Goal: Task Accomplishment & Management: Complete application form

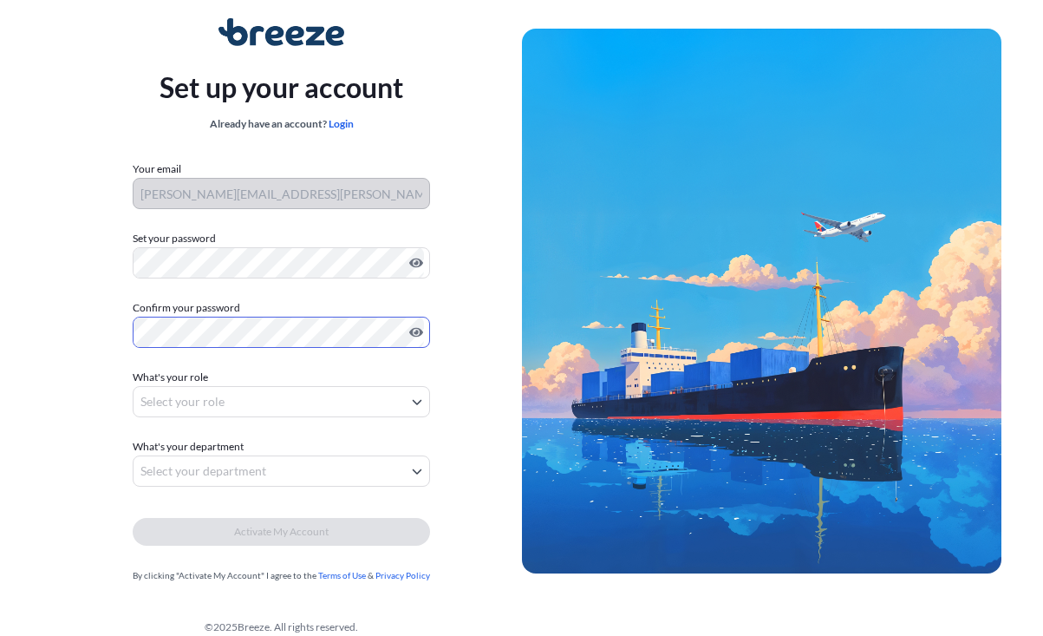
scroll to position [58, 0]
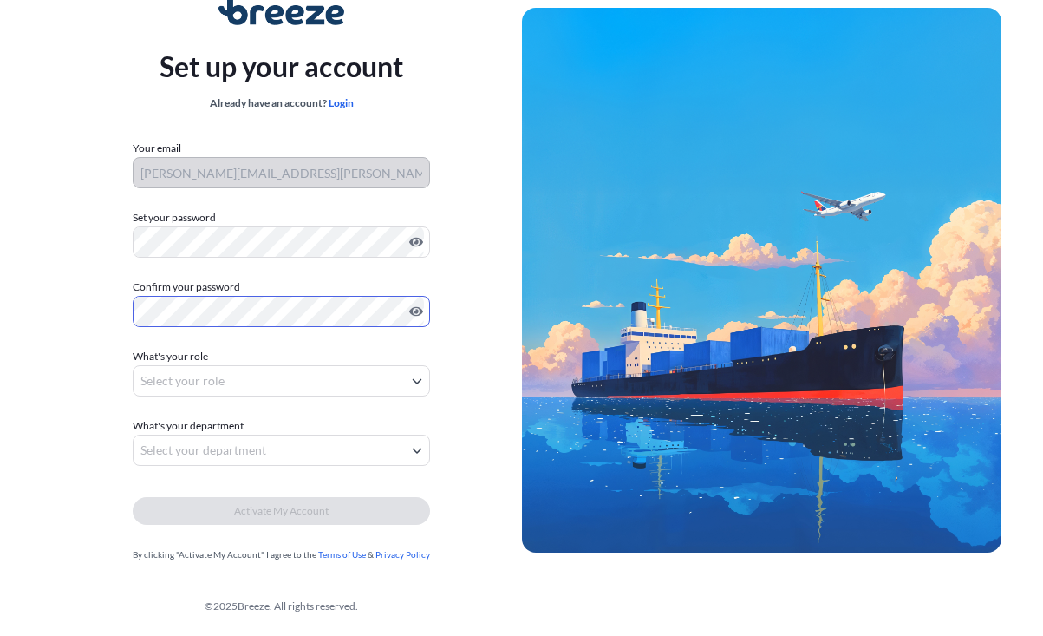
click at [239, 373] on body "Set up your account Already have an account? Login Your email [PERSON_NAME][EMA…" at bounding box center [521, 289] width 1043 height 694
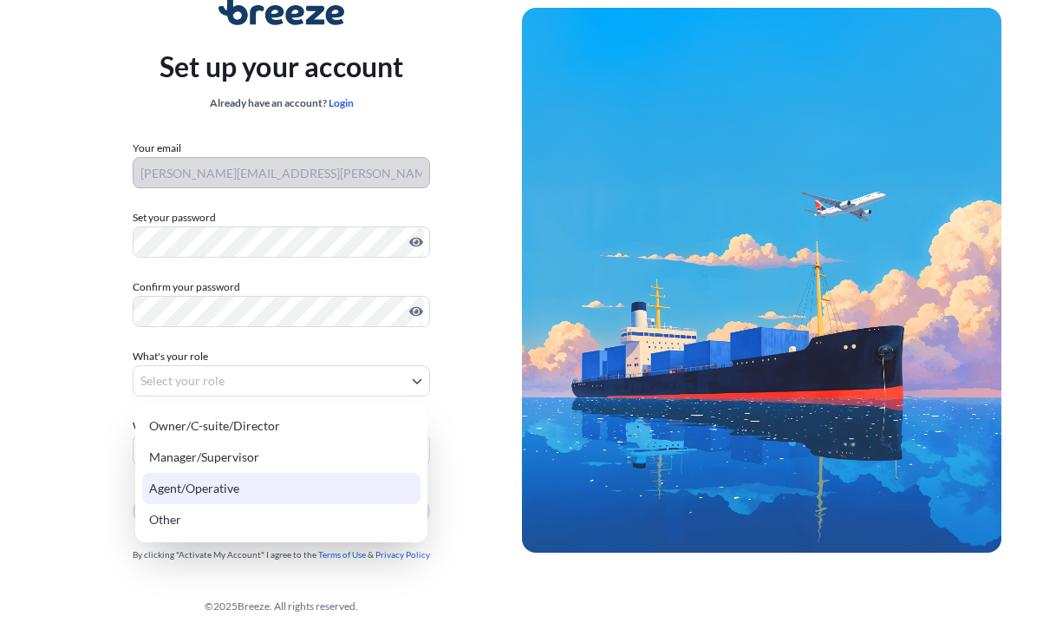
click at [255, 480] on div "Agent/Operative" at bounding box center [281, 488] width 278 height 31
select select "agent/operative"
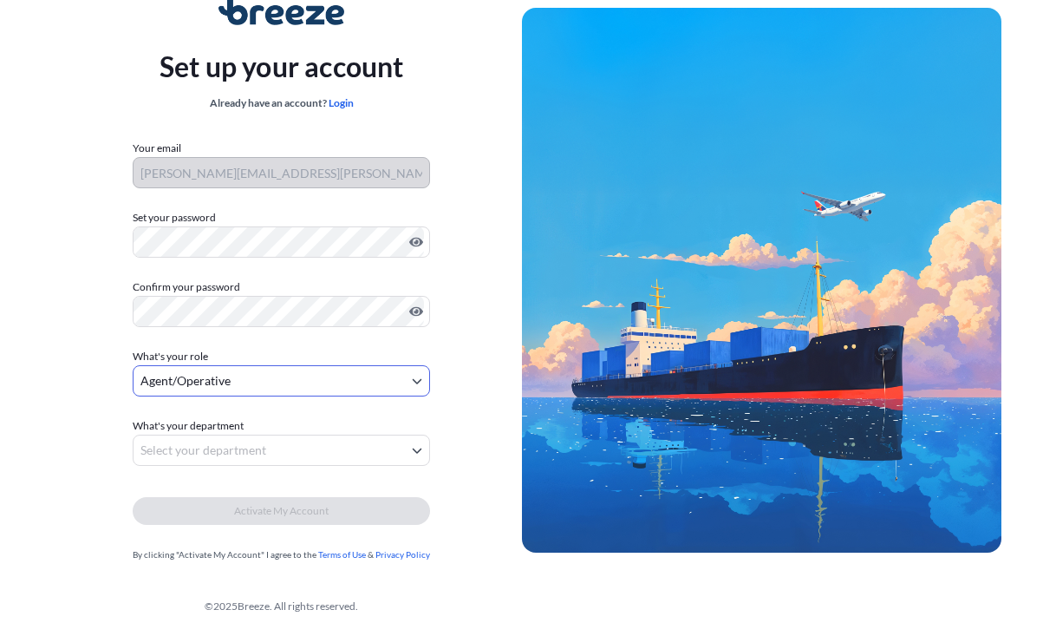
click at [209, 450] on body "Set up your account Already have an account? Login Your email [PERSON_NAME][EMA…" at bounding box center [521, 289] width 1043 height 694
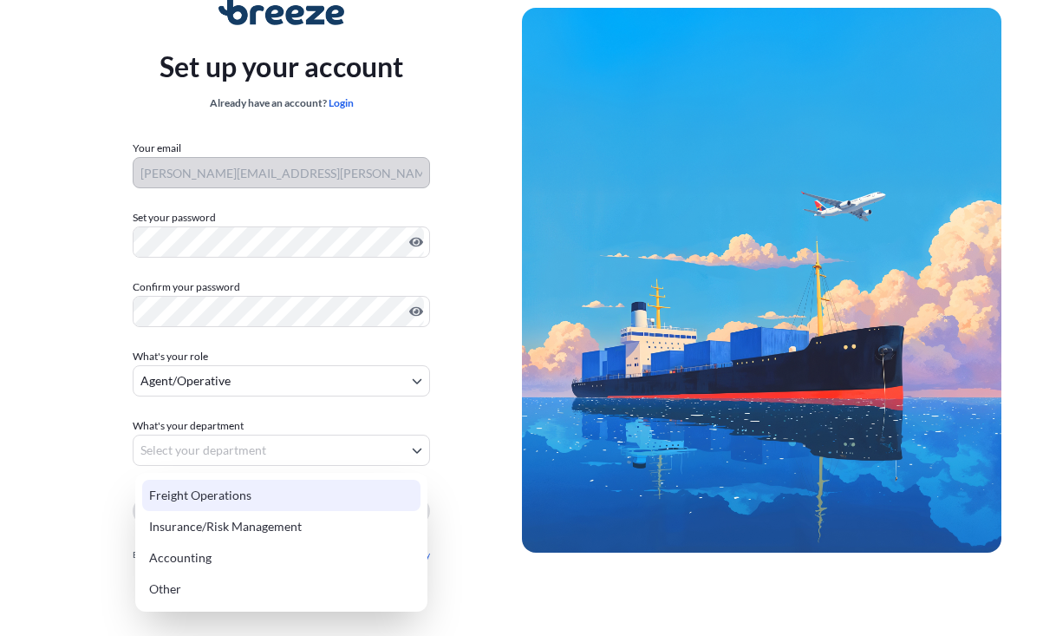
click at [234, 494] on div "Freight Operations" at bounding box center [281, 495] width 278 height 31
select select "freight operations"
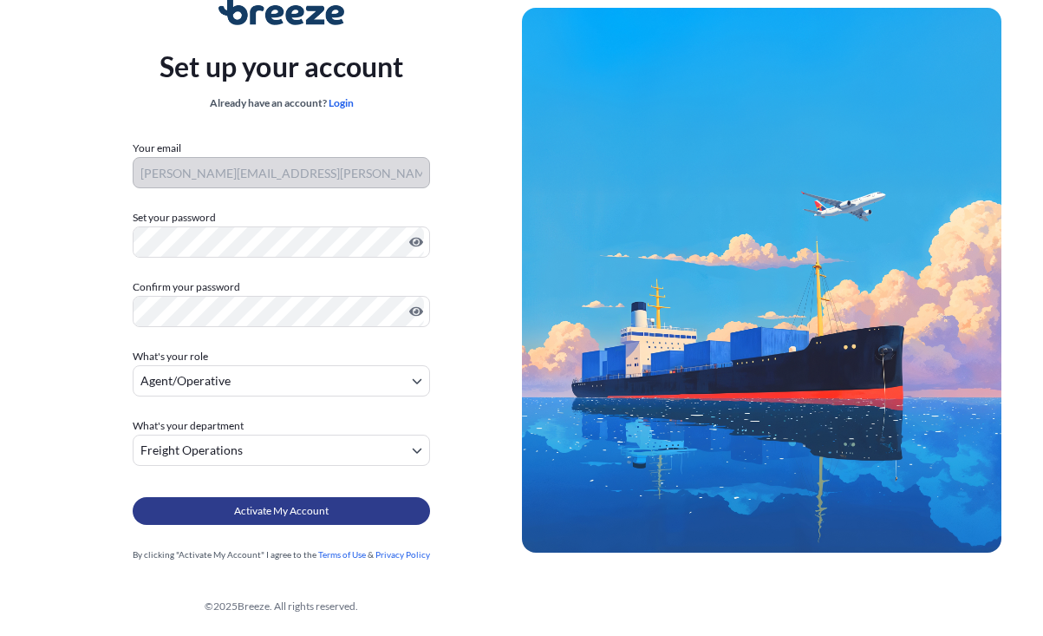
click at [297, 506] on span "Activate My Account" at bounding box center [281, 510] width 95 height 17
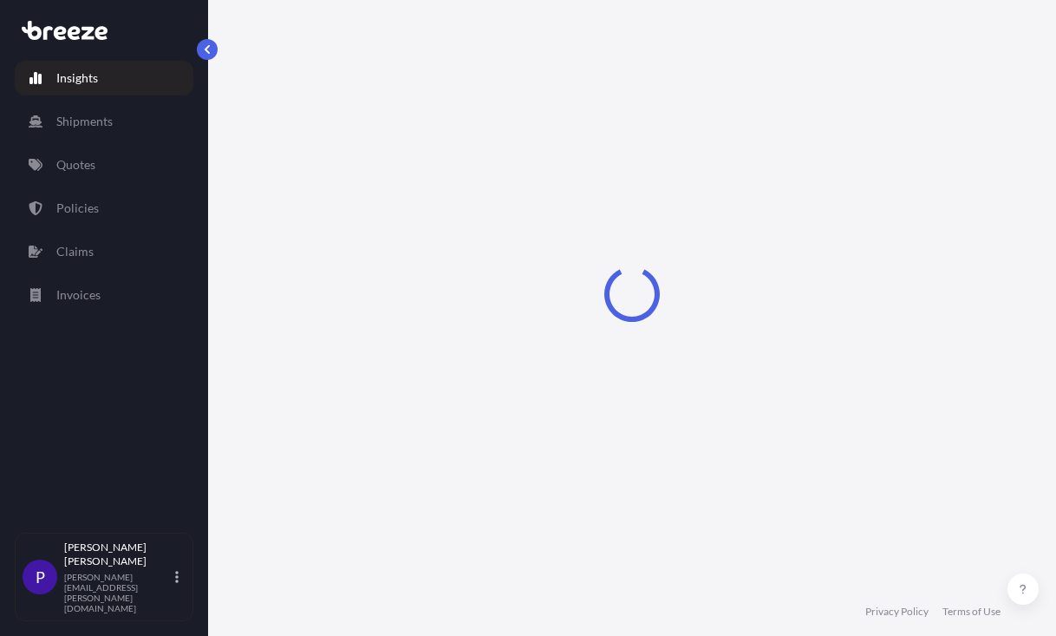
select select "2025"
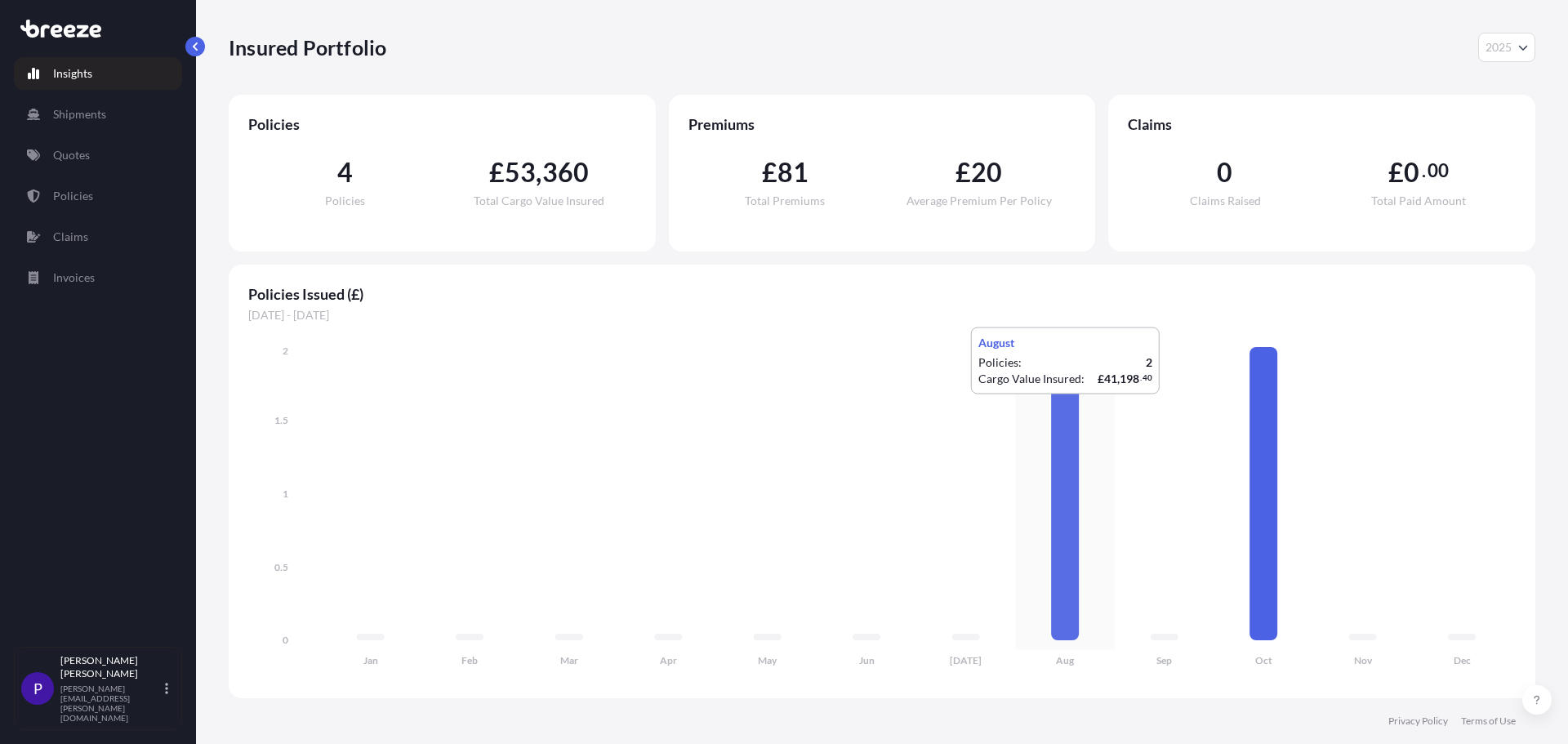
click at [994, 411] on icon "Jan Feb Mar Apr May Jun [DATE] Aug Sep Oct Nov Dec 0 0.5 1 1.5 2" at bounding box center [882, 510] width 1268 height 335
click at [994, 442] on icon at bounding box center [1064, 493] width 27 height 293
click at [65, 195] on p "Policies" at bounding box center [73, 195] width 40 height 16
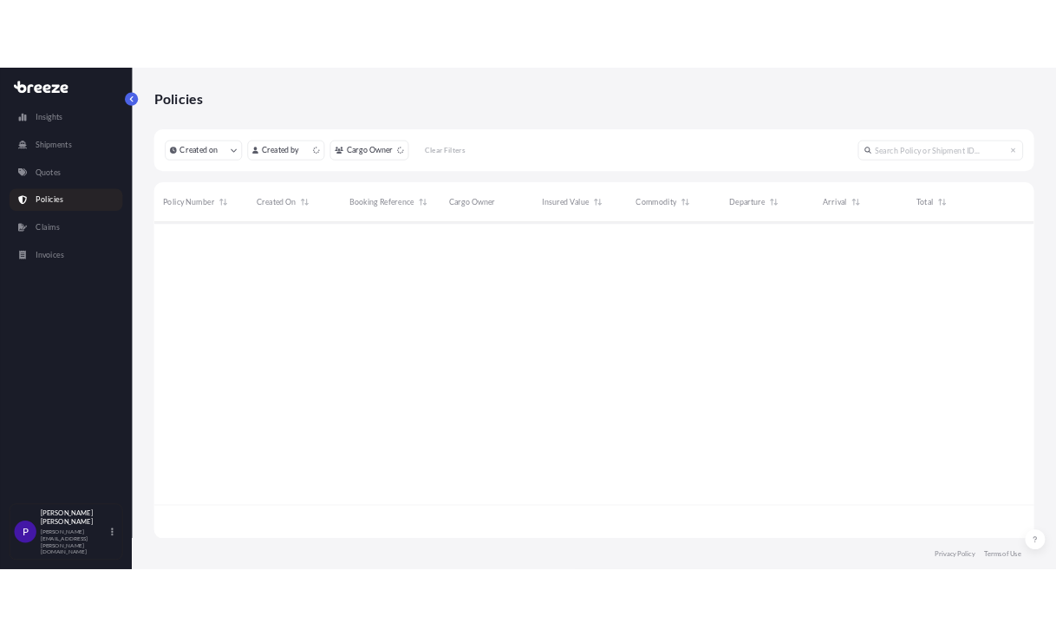
scroll to position [495, 1375]
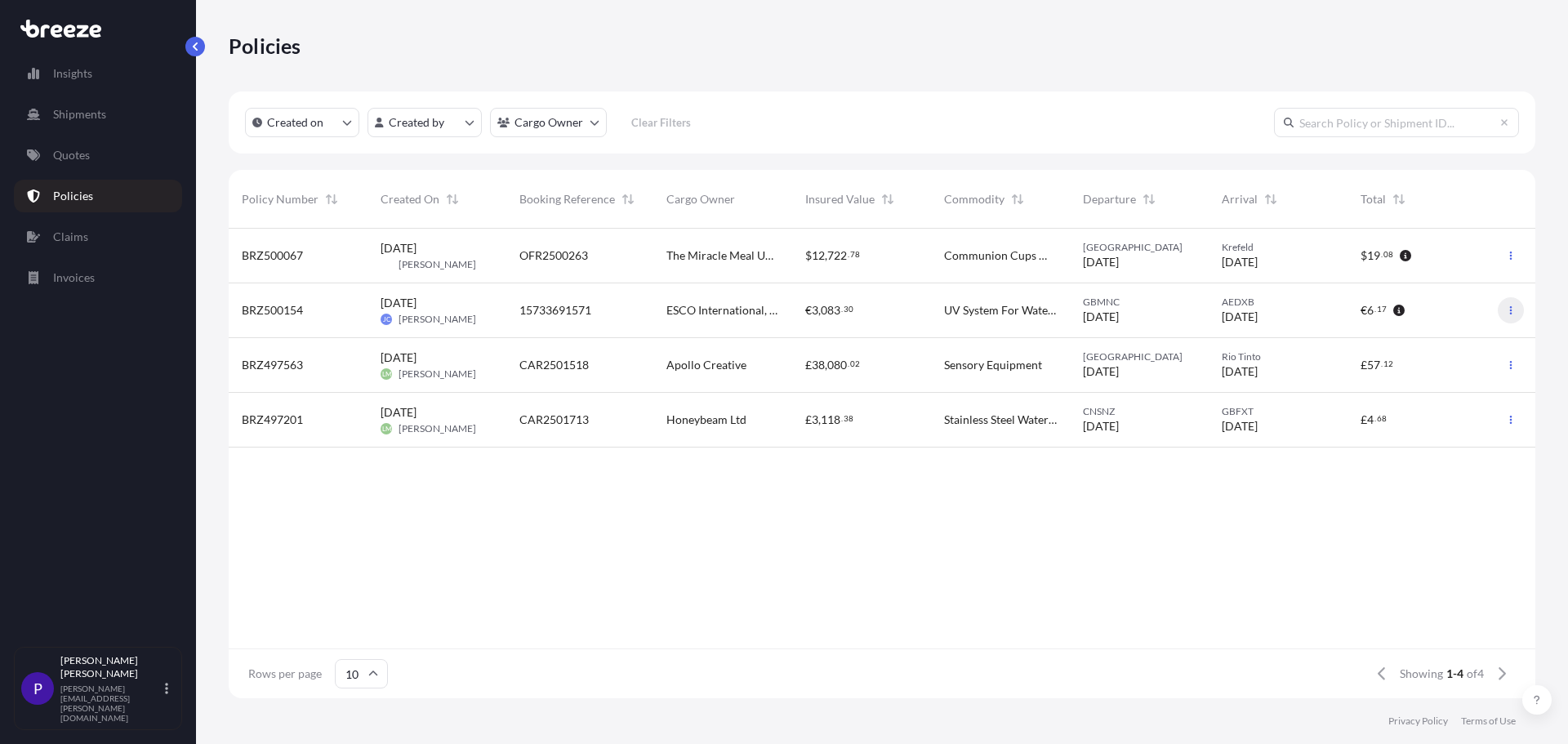
click at [994, 310] on icon "button" at bounding box center [1511, 310] width 9 height 9
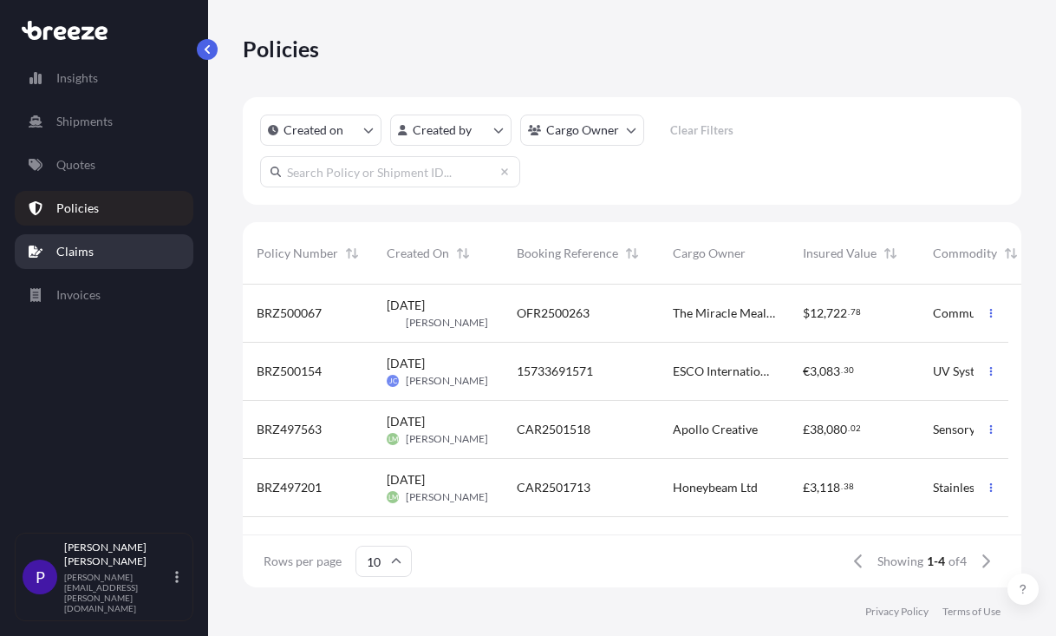
scroll to position [299, 766]
click at [81, 252] on p "Claims" at bounding box center [74, 251] width 37 height 17
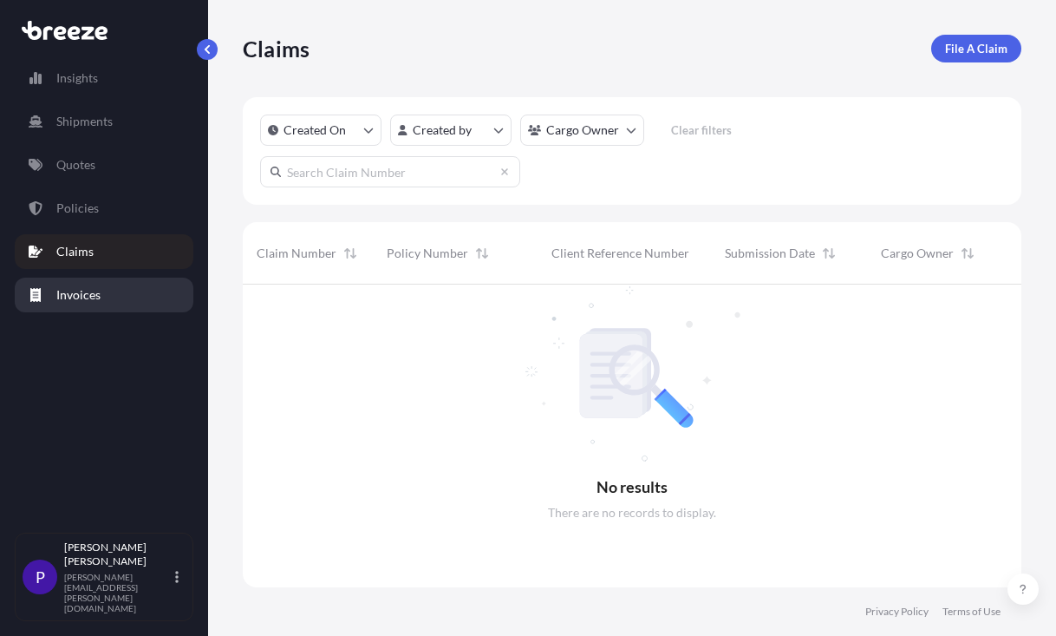
scroll to position [352, 766]
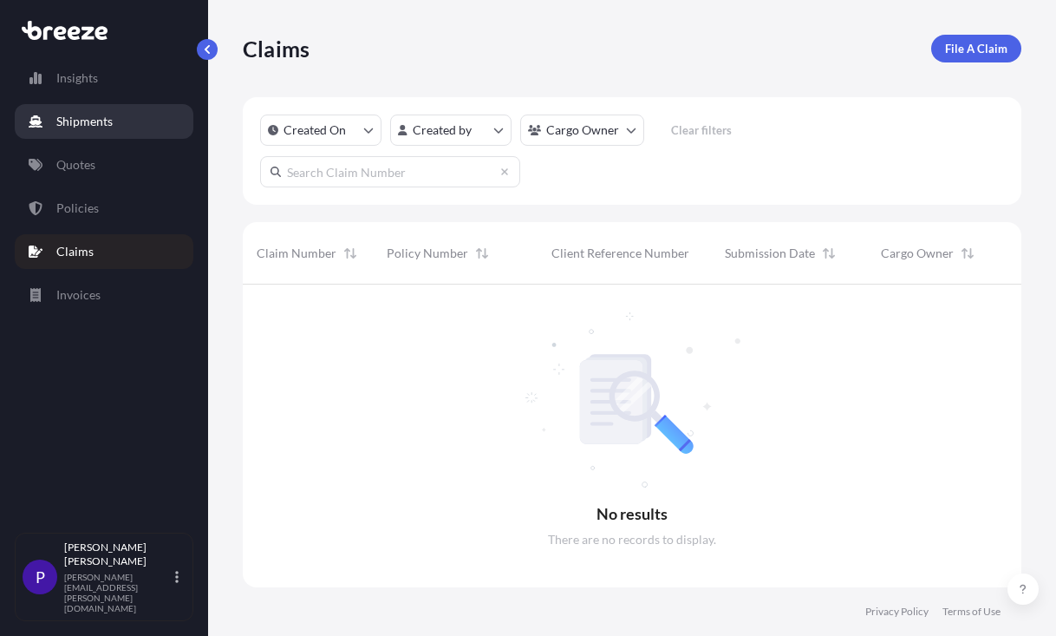
click at [84, 124] on p "Shipments" at bounding box center [84, 121] width 56 height 17
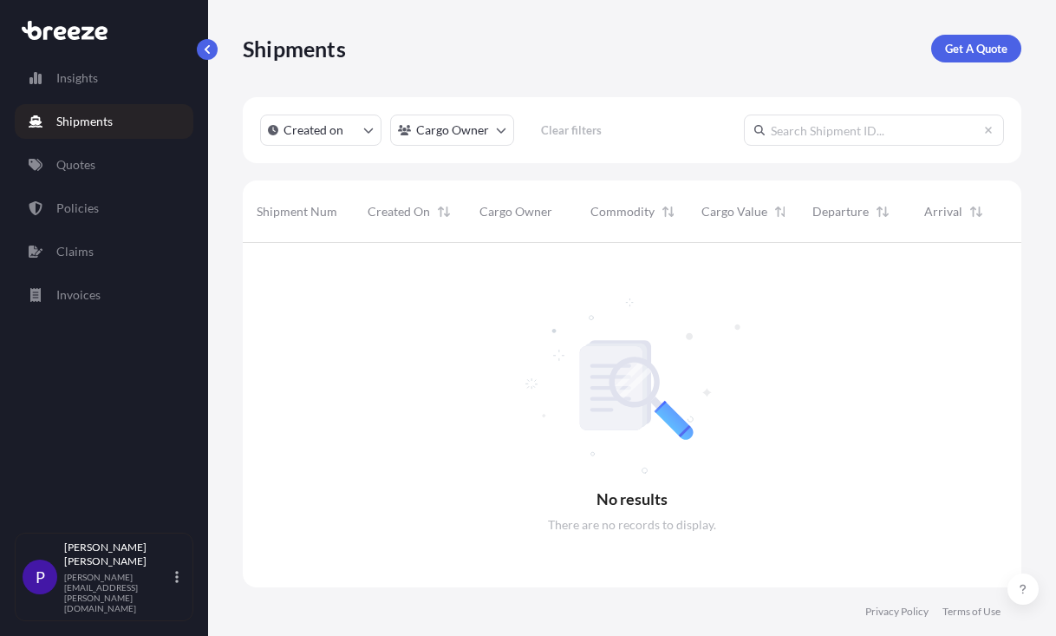
scroll to position [394, 766]
click at [92, 82] on p "Insights" at bounding box center [77, 77] width 42 height 17
select select "2025"
